Goal: Find contact information: Find contact information

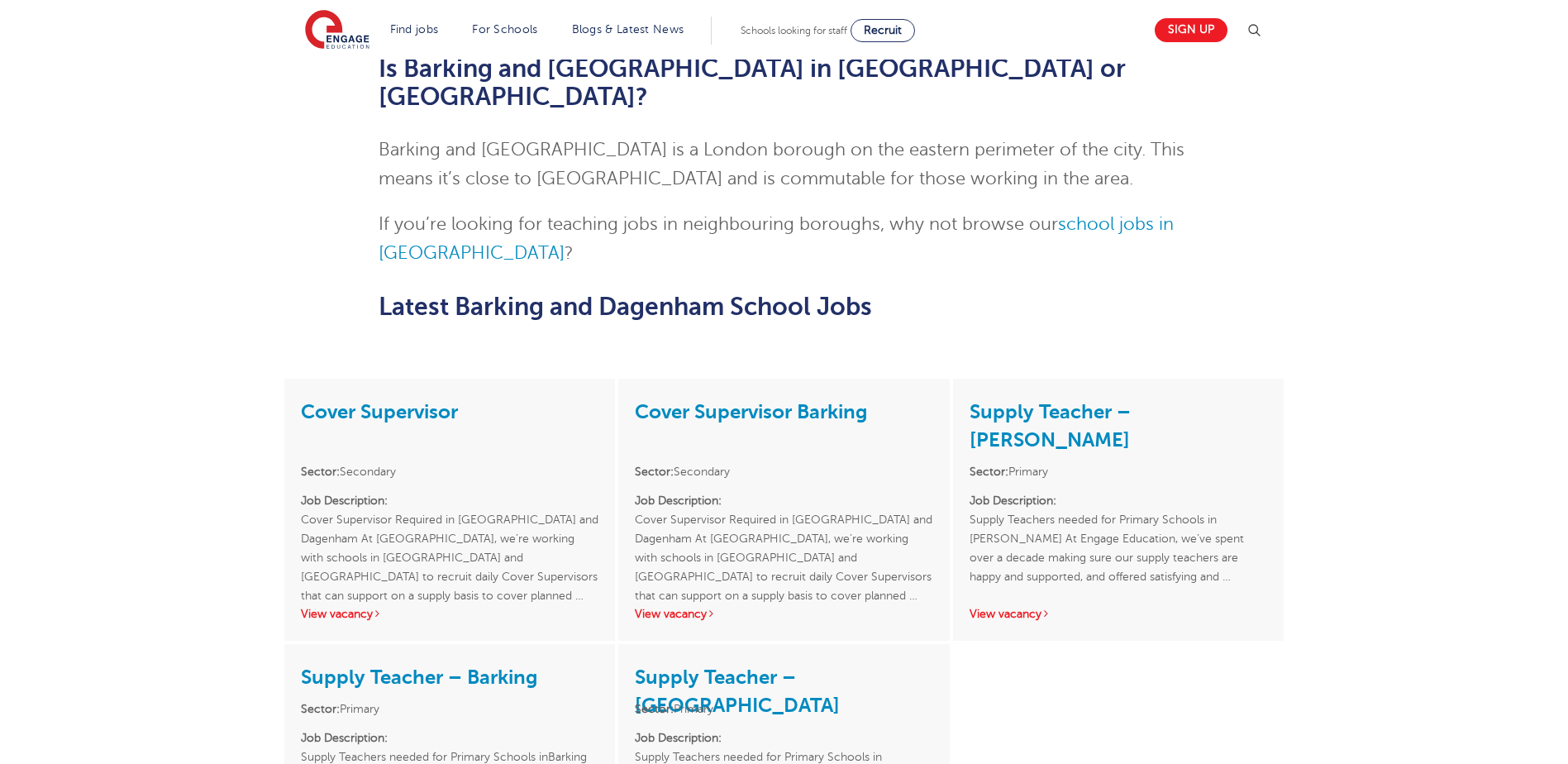
scroll to position [3602, 0]
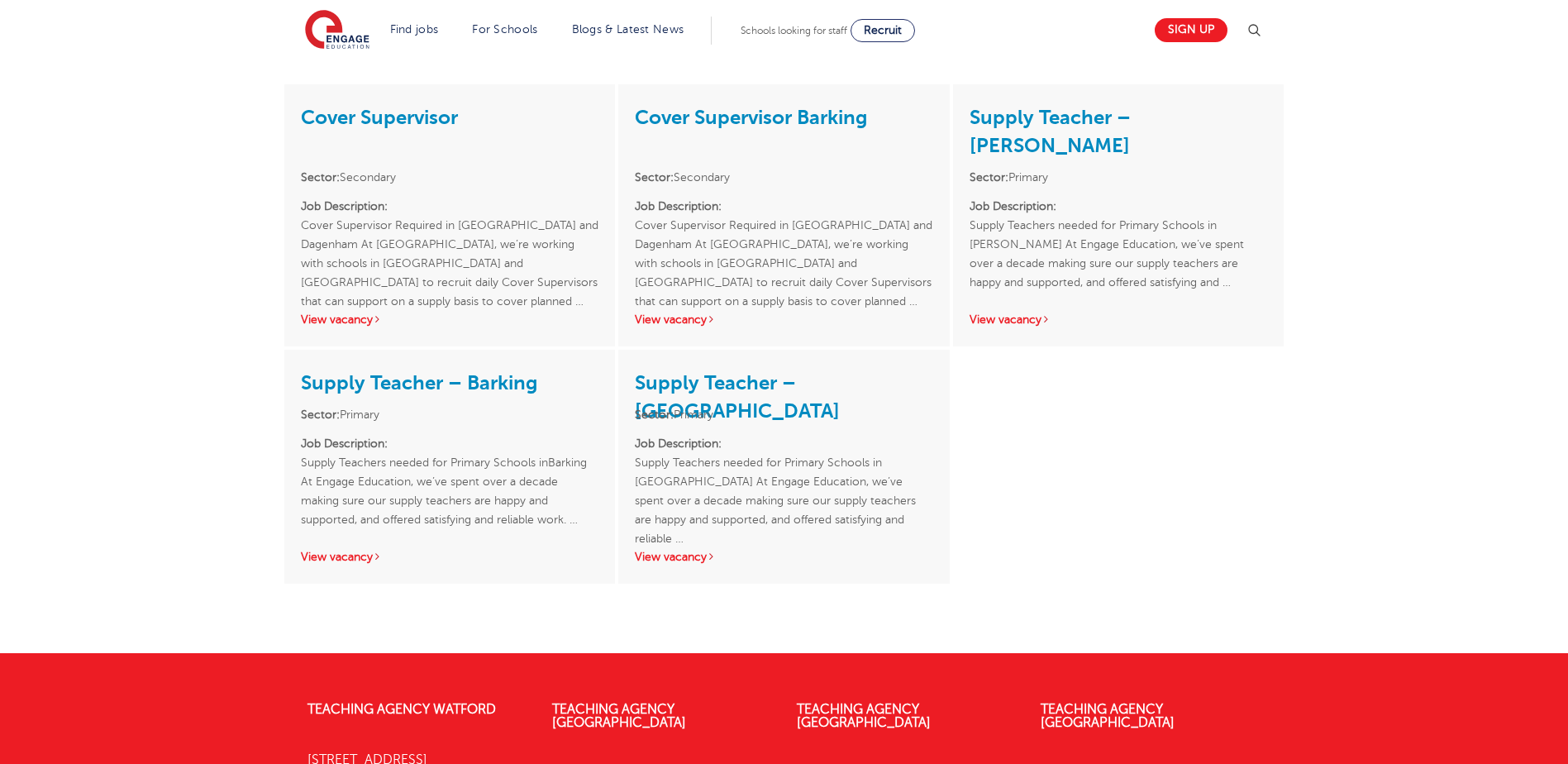
drag, startPoint x: 403, startPoint y: 548, endPoint x: 318, endPoint y: 555, distance: 85.3
copy p "1923 281040"
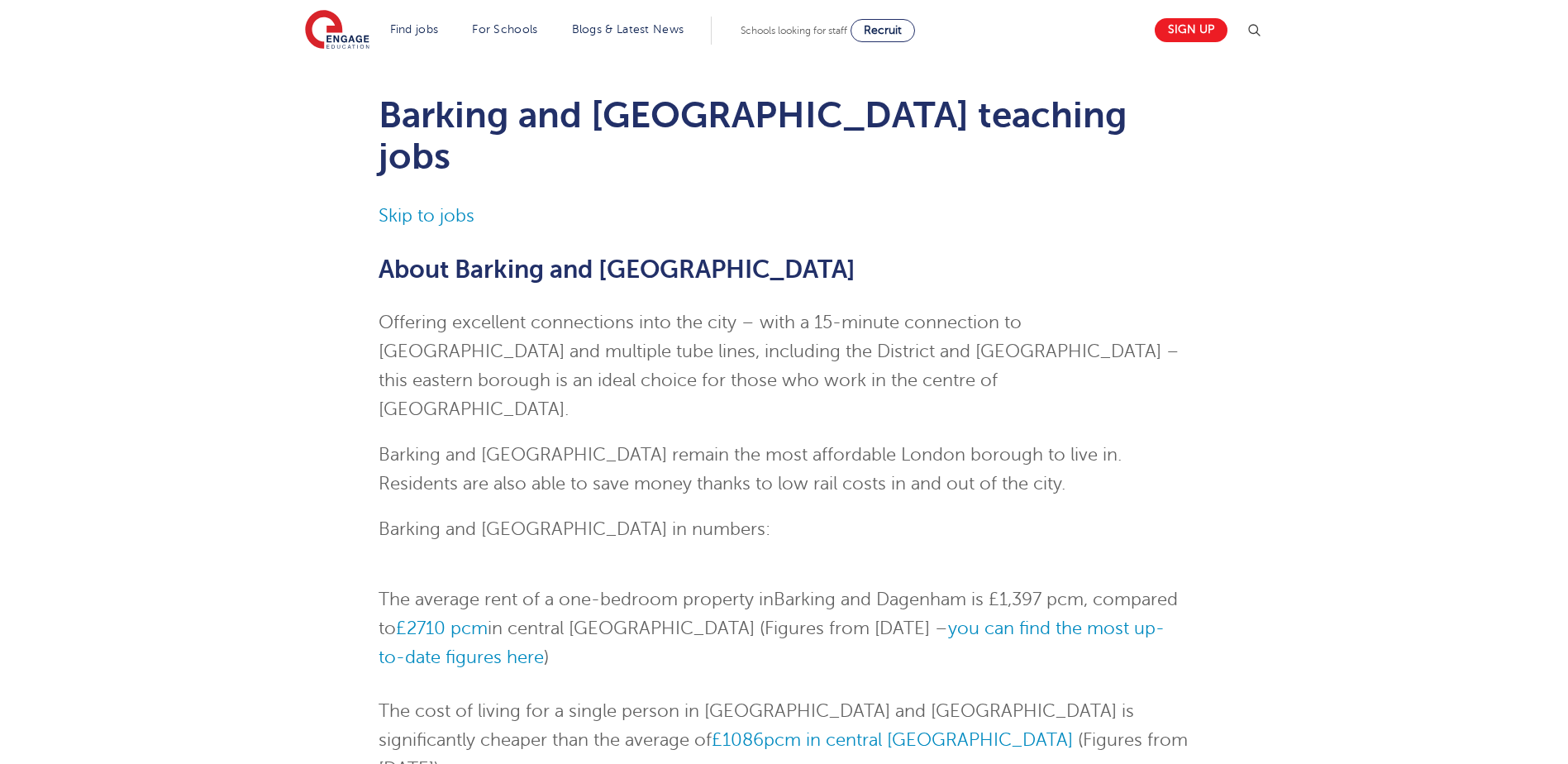
scroll to position [0, 0]
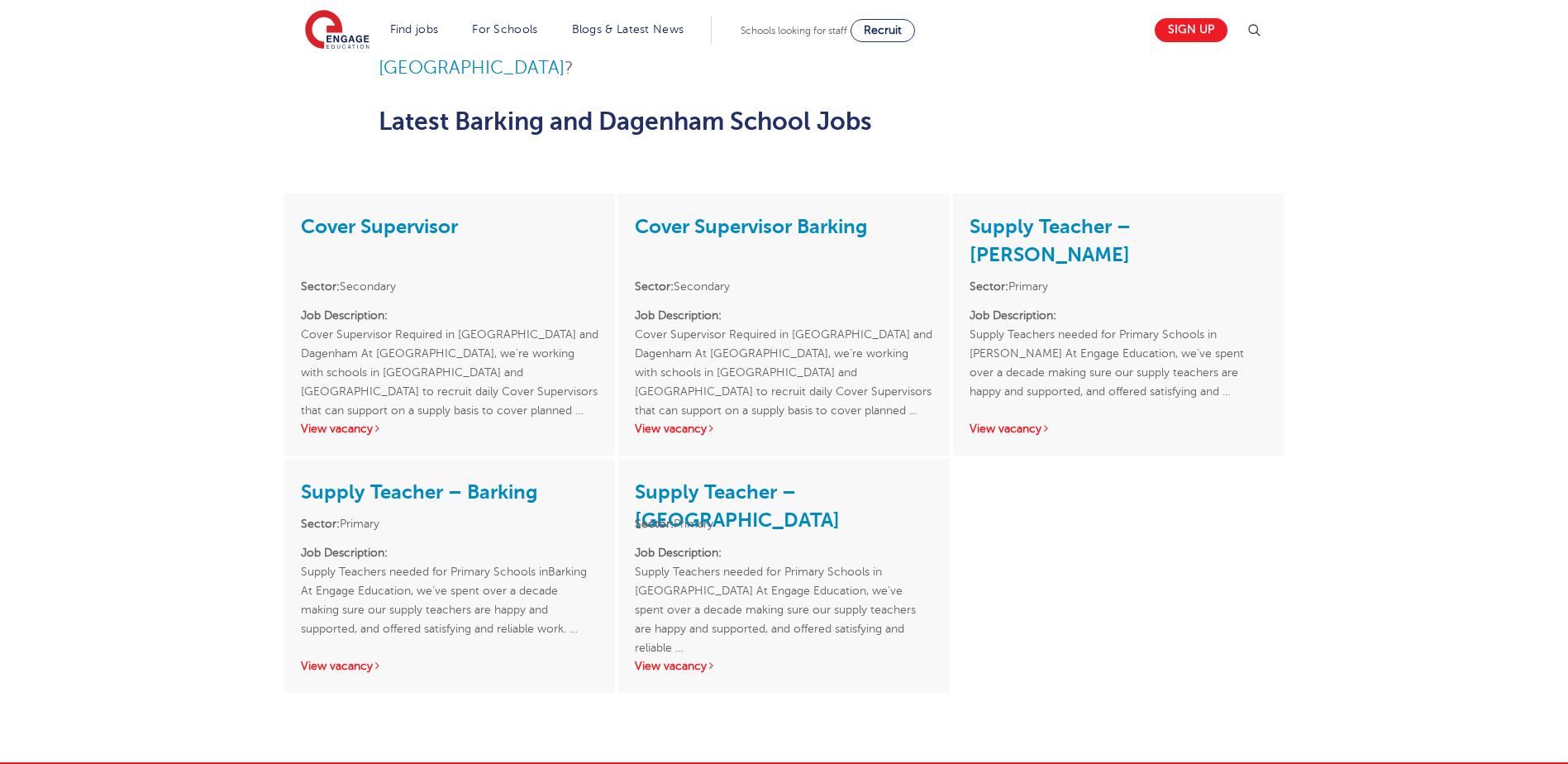
scroll to position [3602, 0]
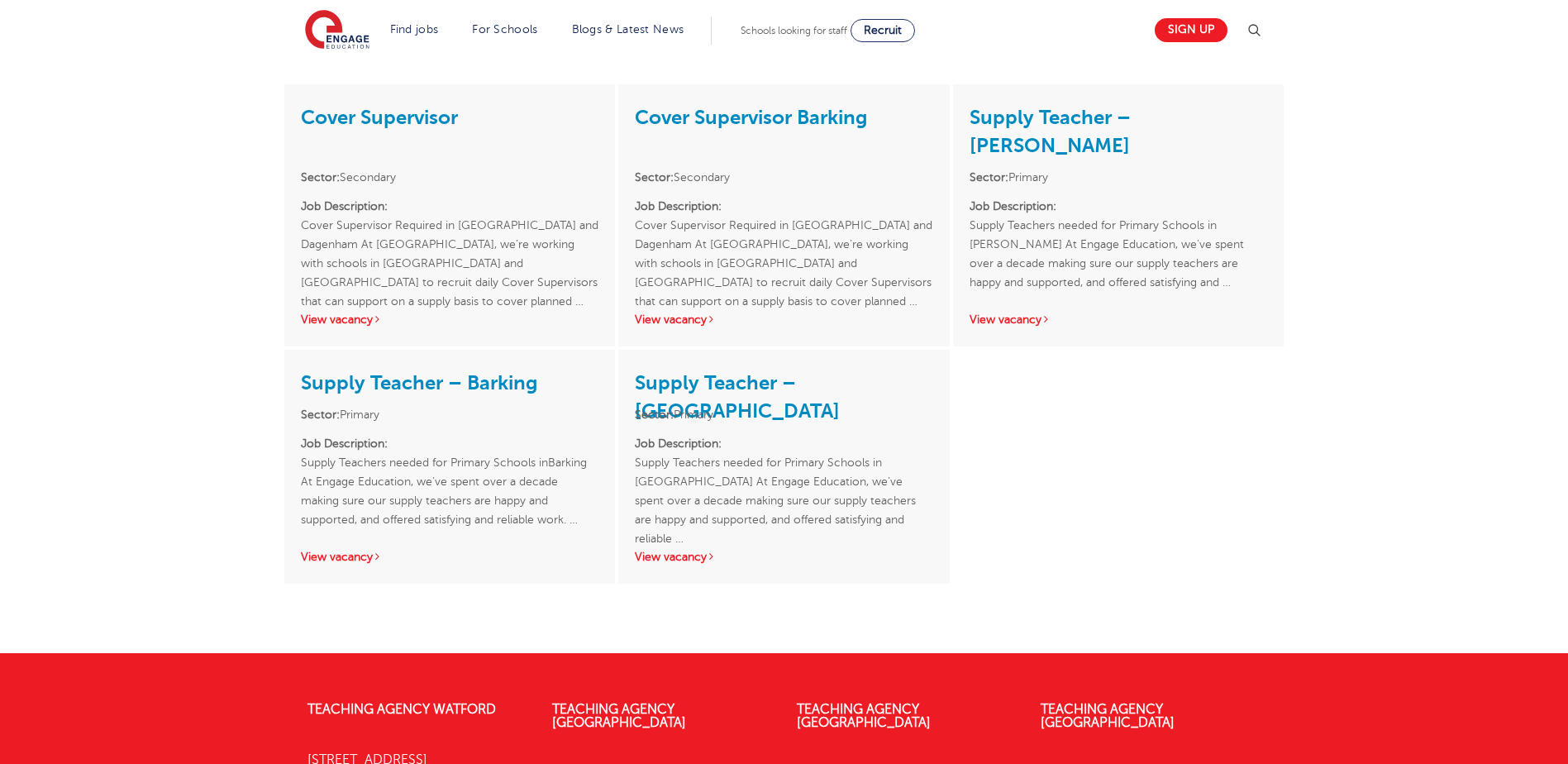
drag, startPoint x: 1139, startPoint y: 568, endPoint x: 1050, endPoint y: 567, distance: 89.0
copy p "333 150 8020"
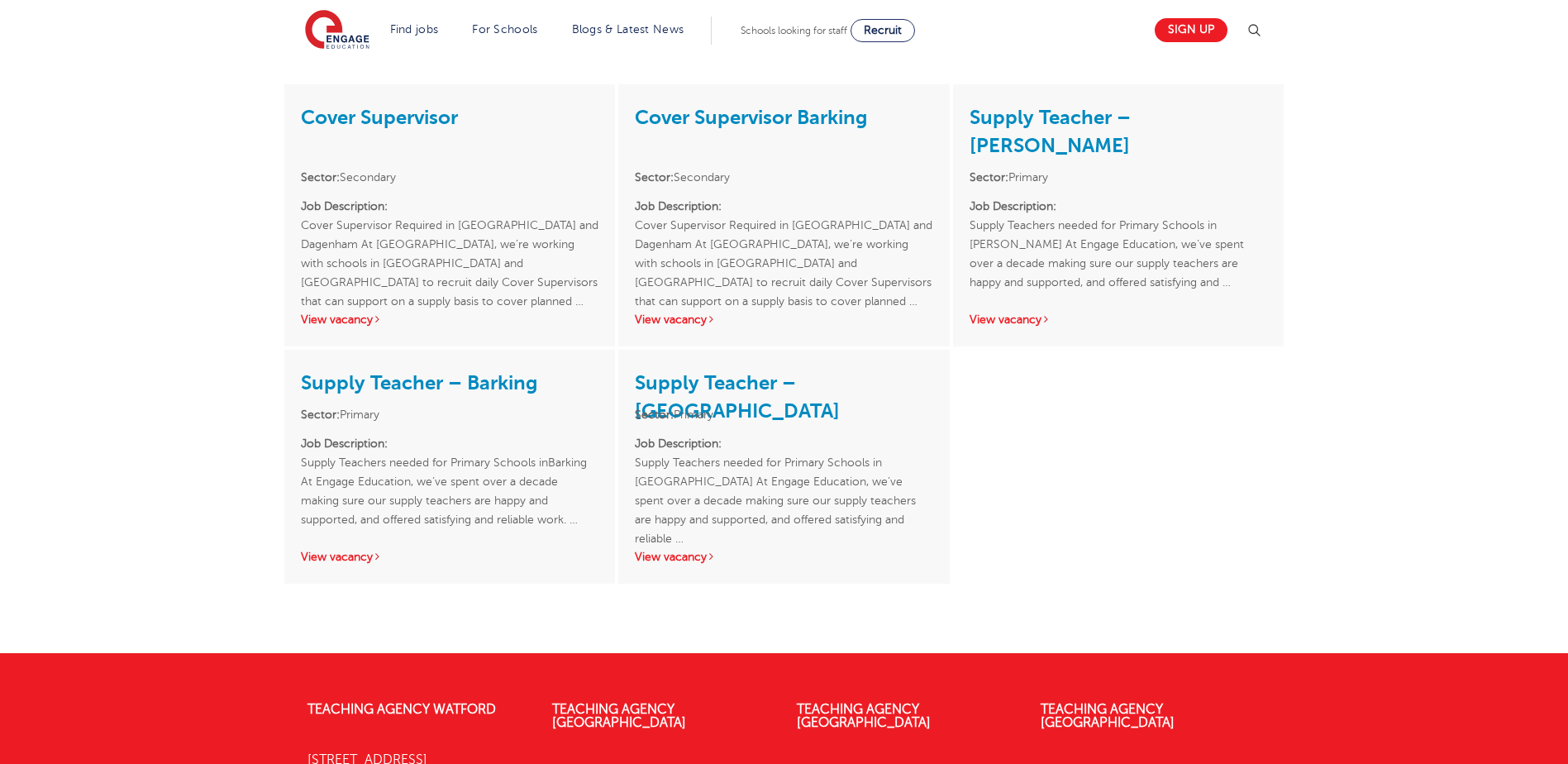
drag, startPoint x: 410, startPoint y: 540, endPoint x: 317, endPoint y: 556, distance: 94.4
drag, startPoint x: 317, startPoint y: 556, endPoint x: 324, endPoint y: 551, distance: 8.6
copy p "1923 281040"
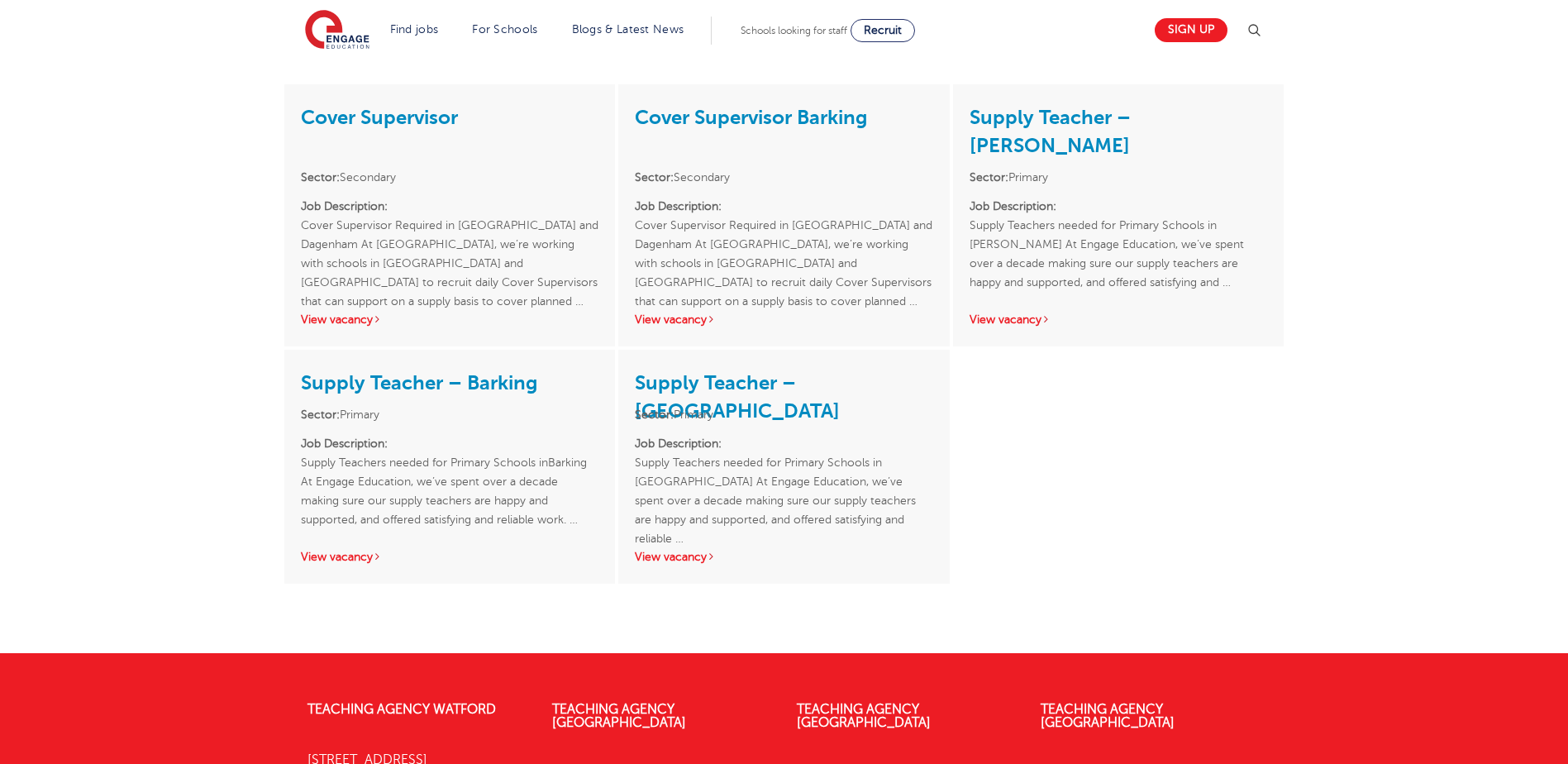
drag, startPoint x: 397, startPoint y: 547, endPoint x: 319, endPoint y: 555, distance: 78.4
copy p "1923 281040"
drag, startPoint x: 410, startPoint y: 554, endPoint x: 316, endPoint y: 550, distance: 94.1
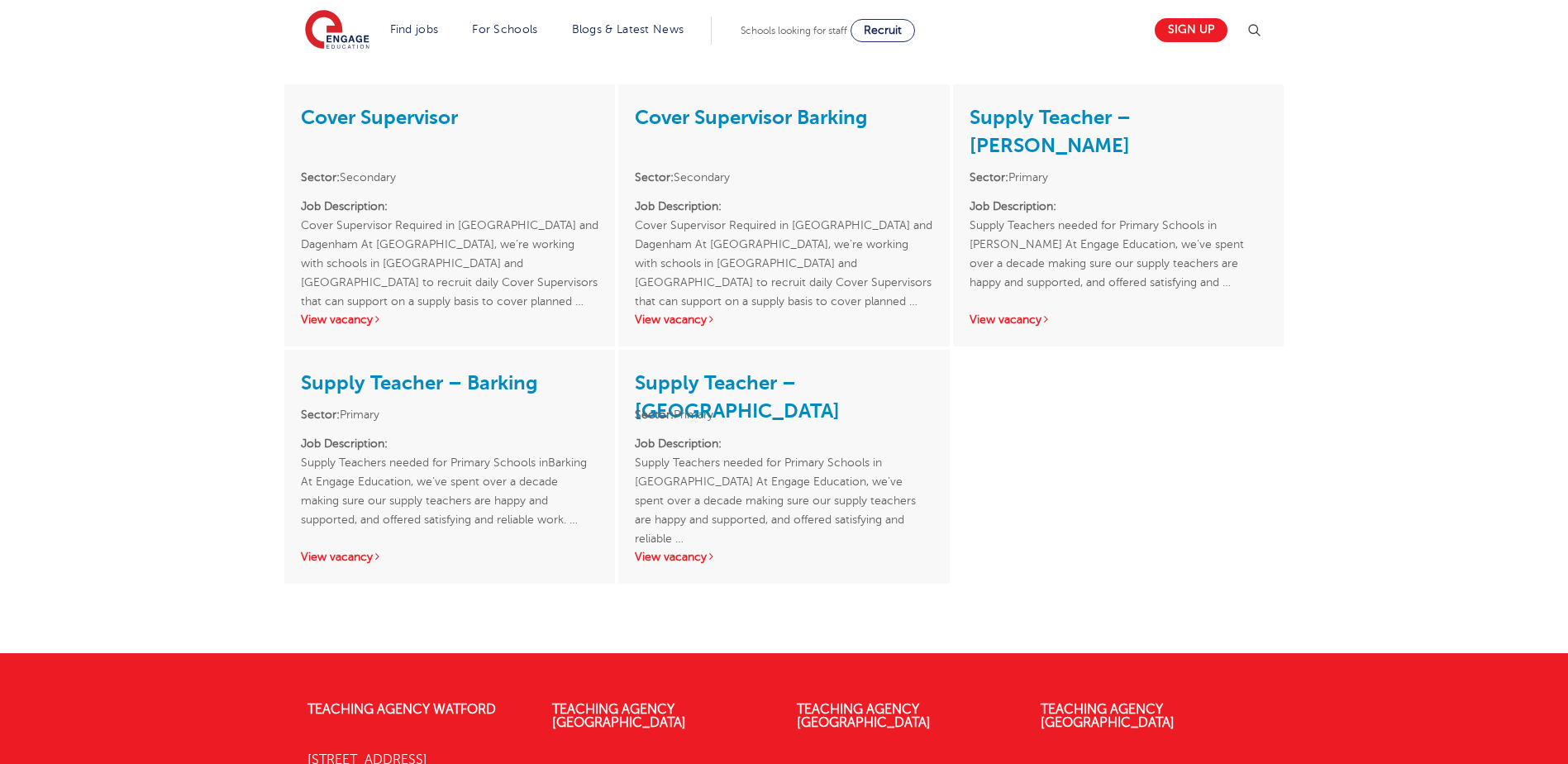
copy p "1923 281040"
